Goal: Information Seeking & Learning: Stay updated

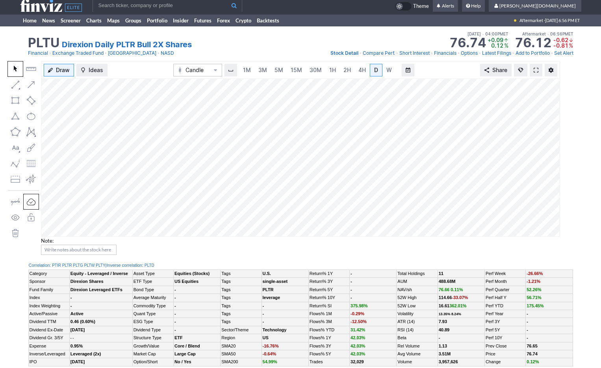
scroll to position [0, 8]
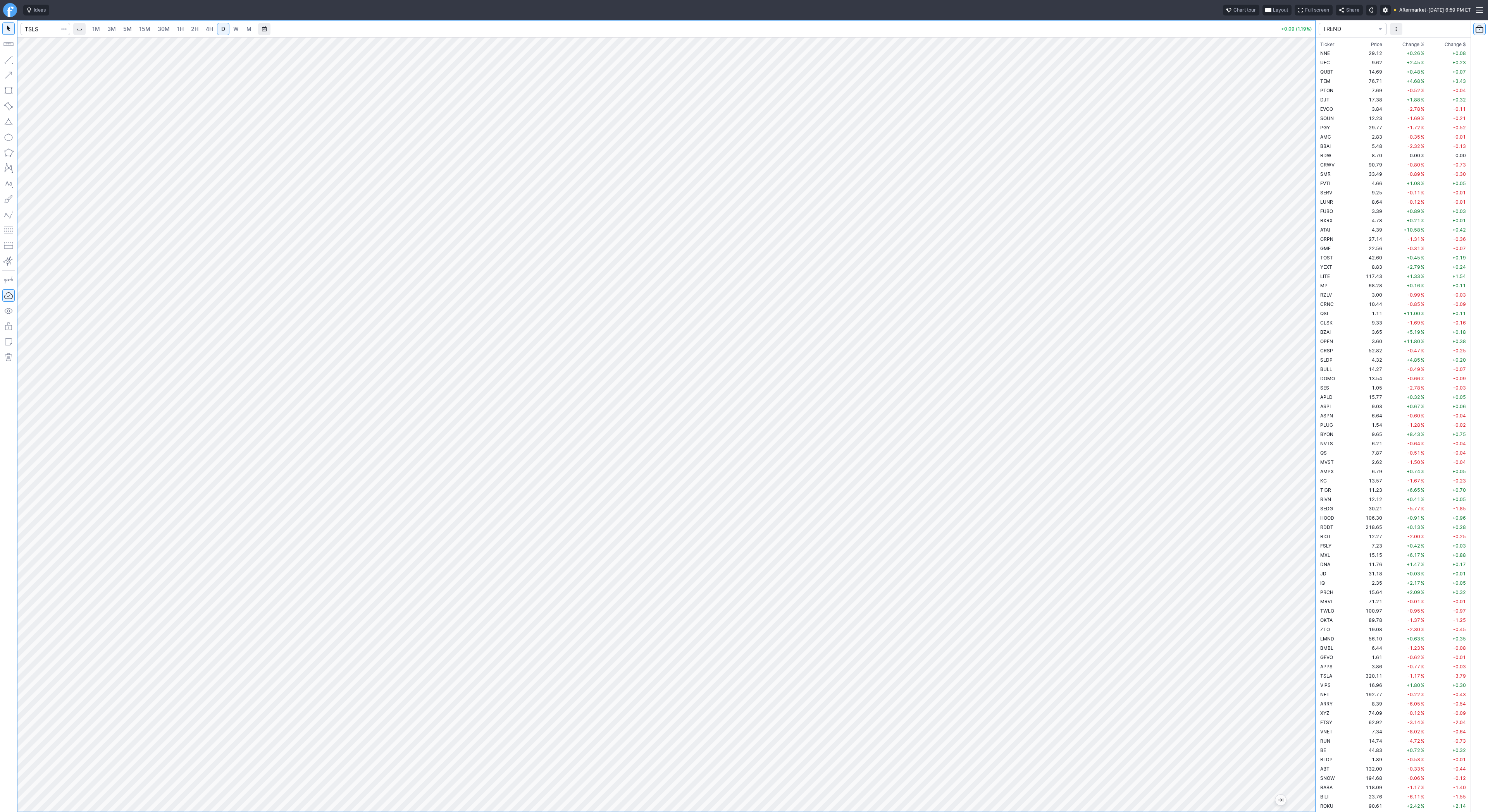
scroll to position [251, 0]
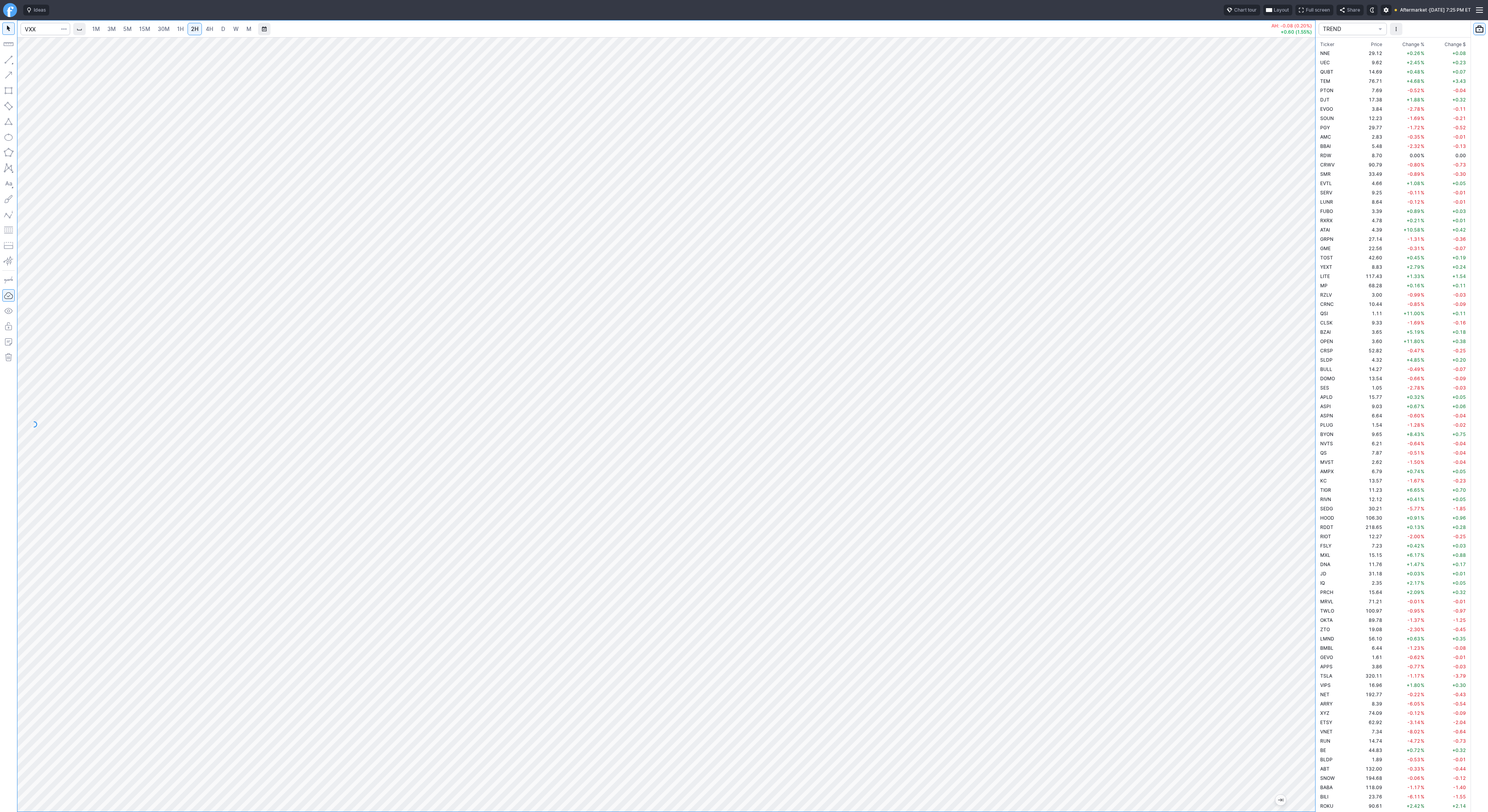
scroll to position [251, 0]
